Goal: Task Accomplishment & Management: Manage account settings

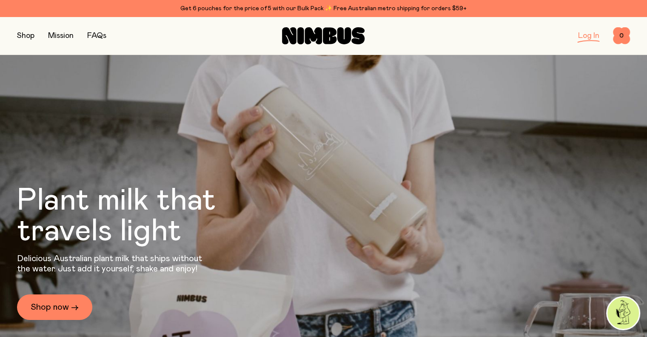
click at [577, 38] on div "Log In 0 0" at bounding box center [528, 35] width 204 height 17
click at [587, 36] on link "Log In" at bounding box center [588, 36] width 21 height 8
click at [588, 37] on link "Log In" at bounding box center [588, 36] width 21 height 8
click at [59, 297] on link "Shop now →" at bounding box center [54, 307] width 75 height 26
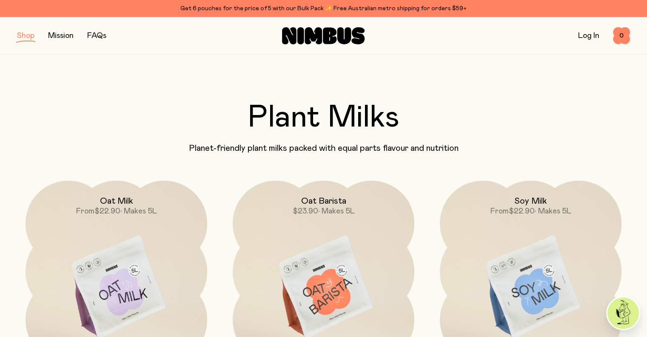
click at [591, 36] on link "Log In" at bounding box center [588, 36] width 21 height 8
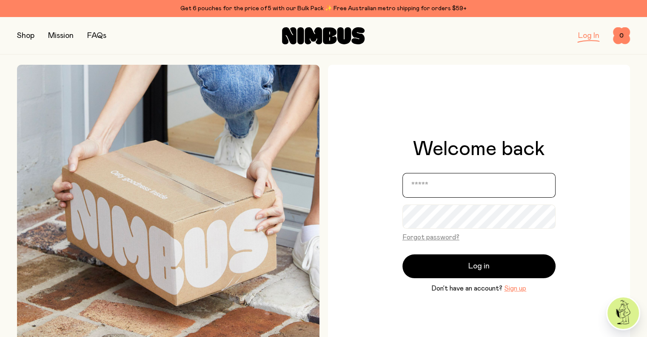
type input "**********"
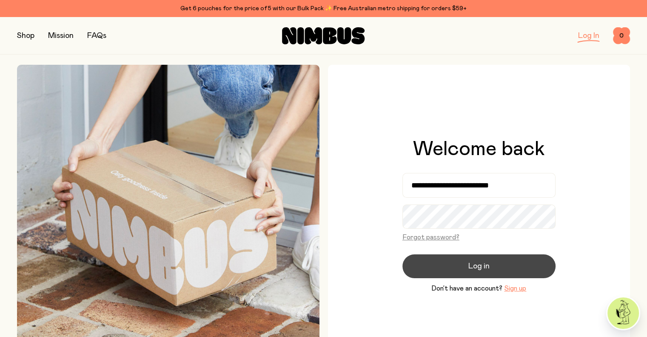
click at [460, 272] on button "Log in" at bounding box center [478, 266] width 153 height 24
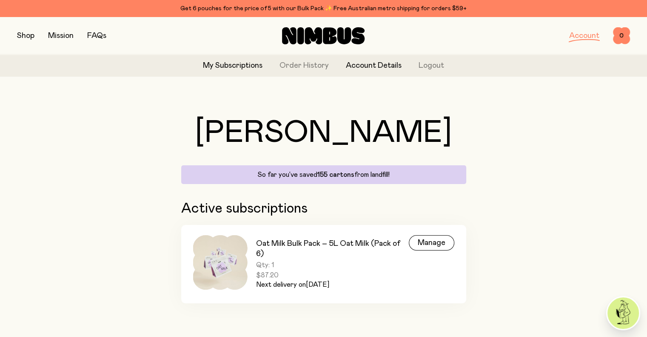
click at [387, 68] on link "Account Details" at bounding box center [374, 65] width 56 height 11
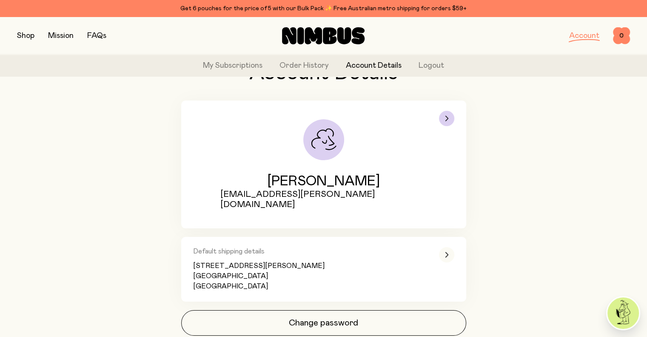
scroll to position [77, 0]
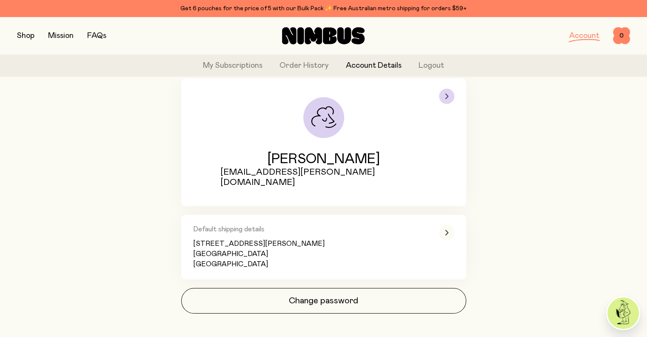
click at [449, 95] on div "button" at bounding box center [446, 95] width 15 height 15
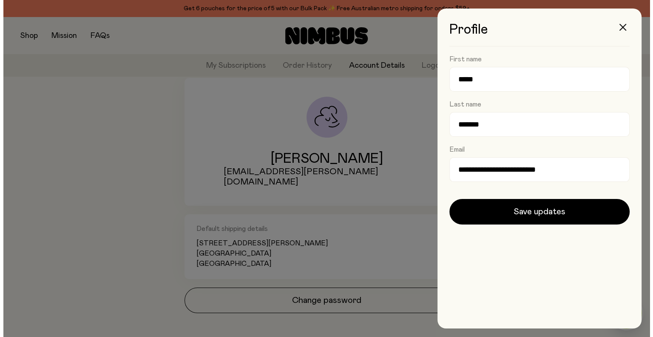
scroll to position [0, 0]
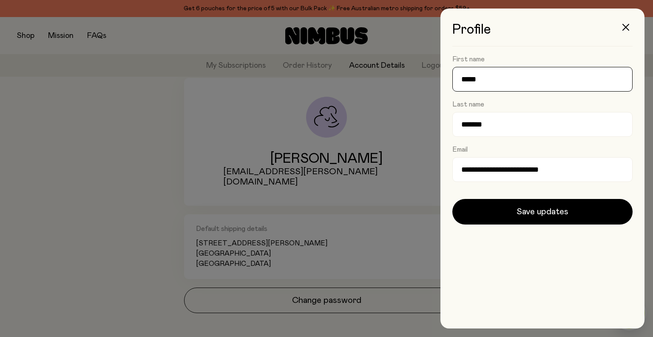
drag, startPoint x: 484, startPoint y: 78, endPoint x: 457, endPoint y: 78, distance: 26.8
click at [457, 78] on input "*****" at bounding box center [543, 79] width 180 height 25
type input "****"
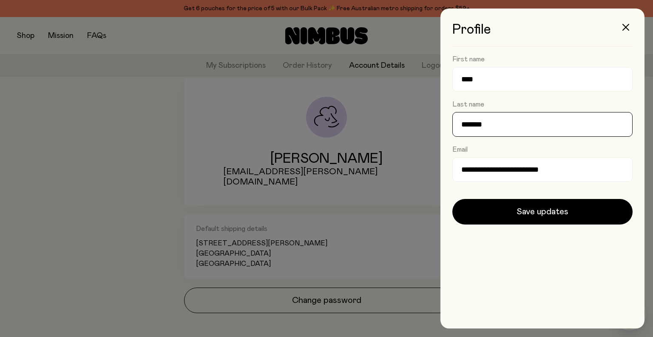
click at [475, 129] on input "*******" at bounding box center [543, 124] width 180 height 25
drag, startPoint x: 486, startPoint y: 123, endPoint x: 444, endPoint y: 126, distance: 42.6
click at [444, 126] on div "**********" at bounding box center [543, 168] width 204 height 319
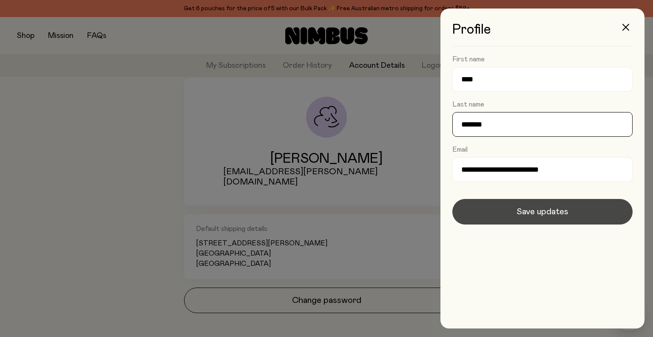
type input "*******"
click at [520, 221] on button "Save updates" at bounding box center [543, 212] width 180 height 26
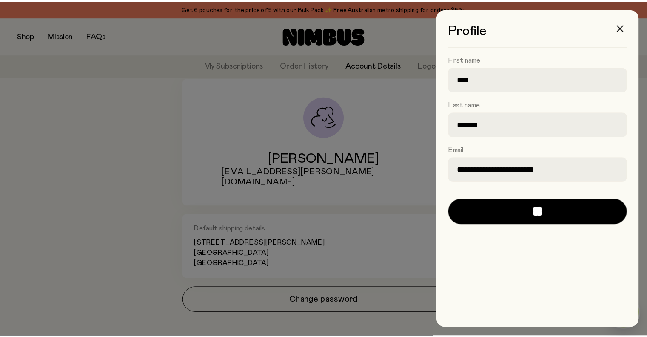
scroll to position [77, 0]
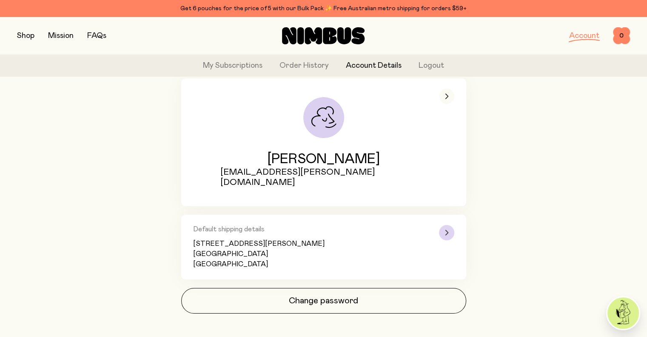
click at [448, 230] on icon "button" at bounding box center [446, 232] width 3 height 5
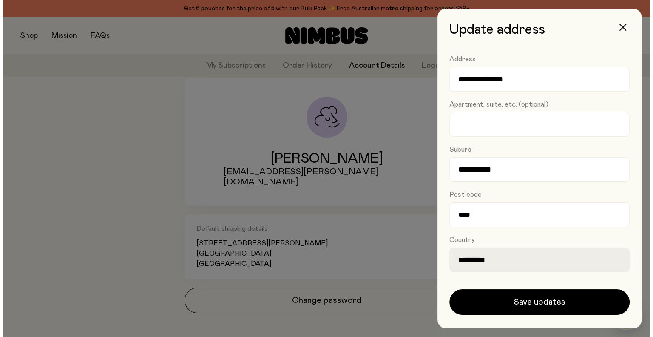
scroll to position [0, 0]
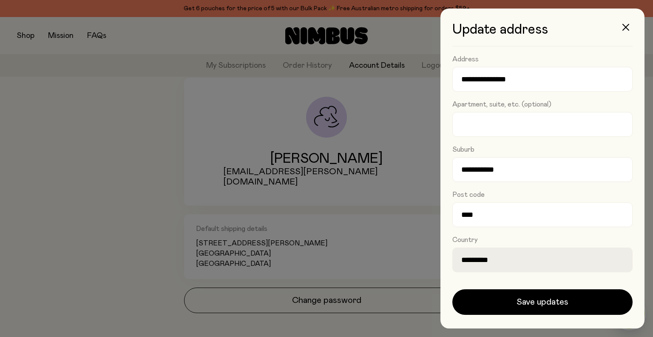
click at [371, 250] on div at bounding box center [326, 168] width 653 height 337
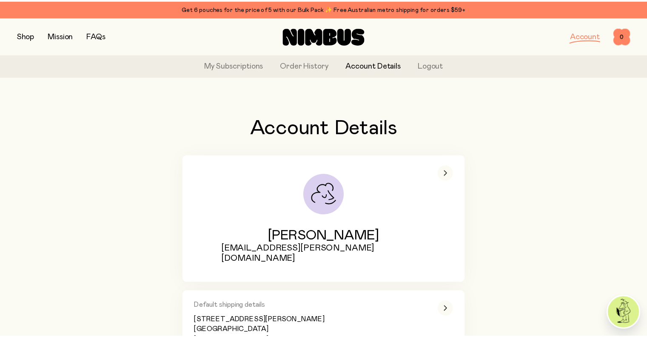
scroll to position [77, 0]
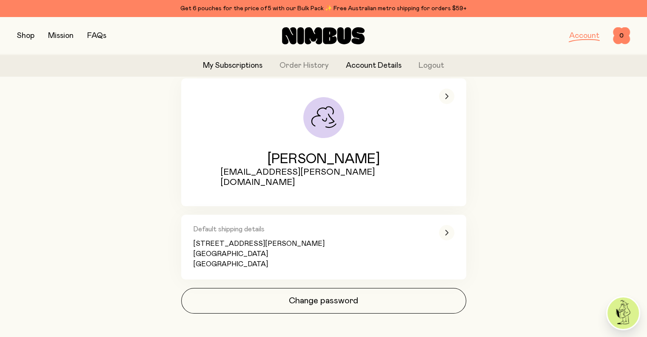
click at [229, 65] on link "My Subscriptions" at bounding box center [233, 65] width 60 height 11
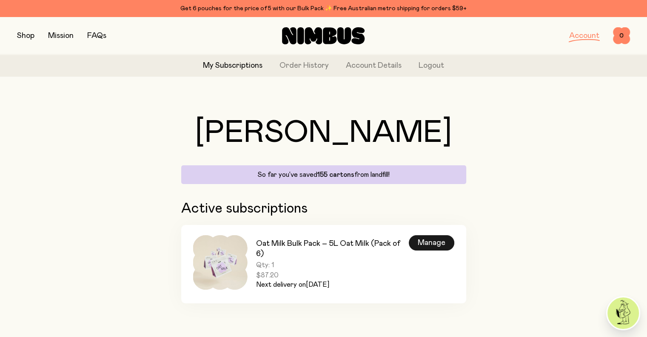
click at [436, 246] on div "Manage" at bounding box center [432, 242] width 46 height 15
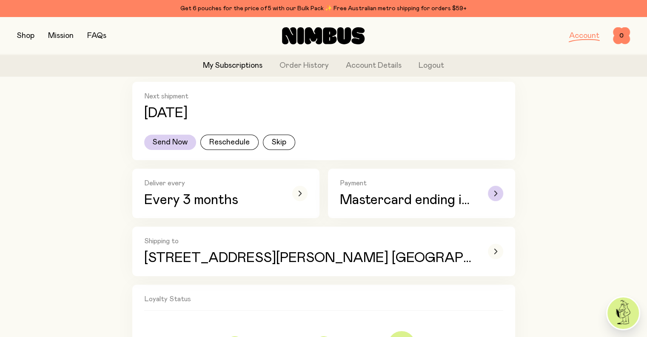
scroll to position [170, 0]
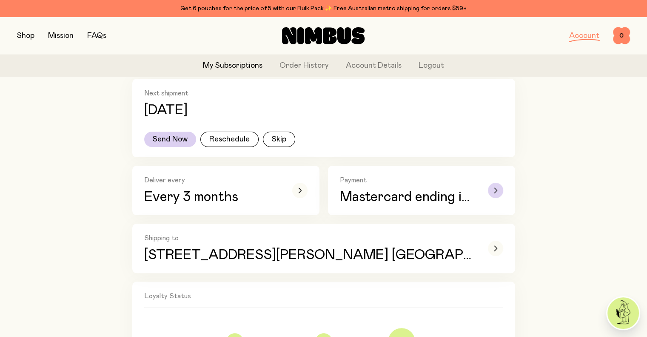
click at [495, 192] on icon "button" at bounding box center [495, 190] width 3 height 5
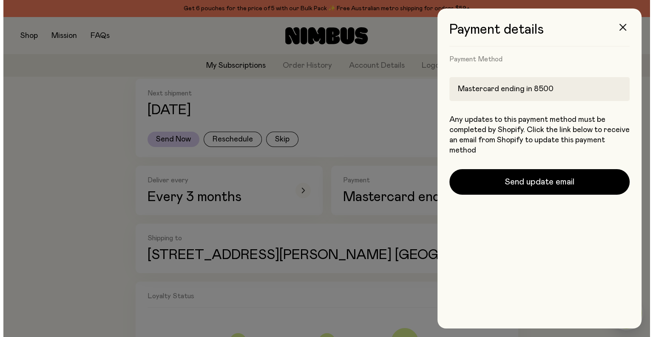
scroll to position [0, 0]
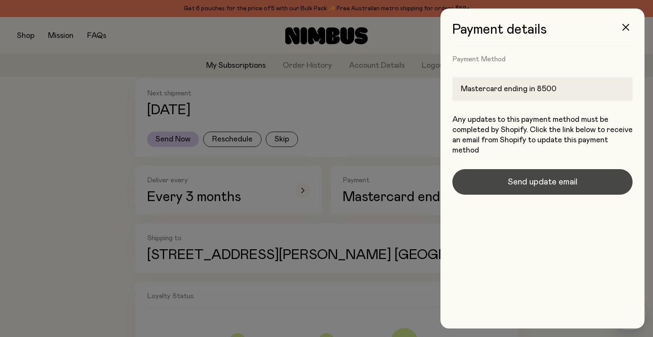
click at [545, 184] on span "Send update email" at bounding box center [543, 182] width 70 height 12
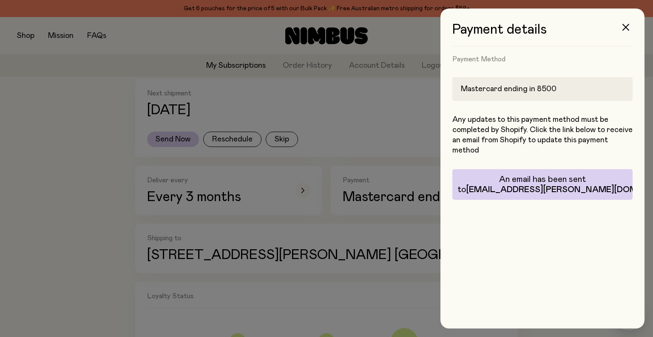
click at [507, 181] on p "An email has been sent to [EMAIL_ADDRESS][PERSON_NAME][DOMAIN_NAME]" at bounding box center [543, 184] width 170 height 20
